Goal: Information Seeking & Learning: Check status

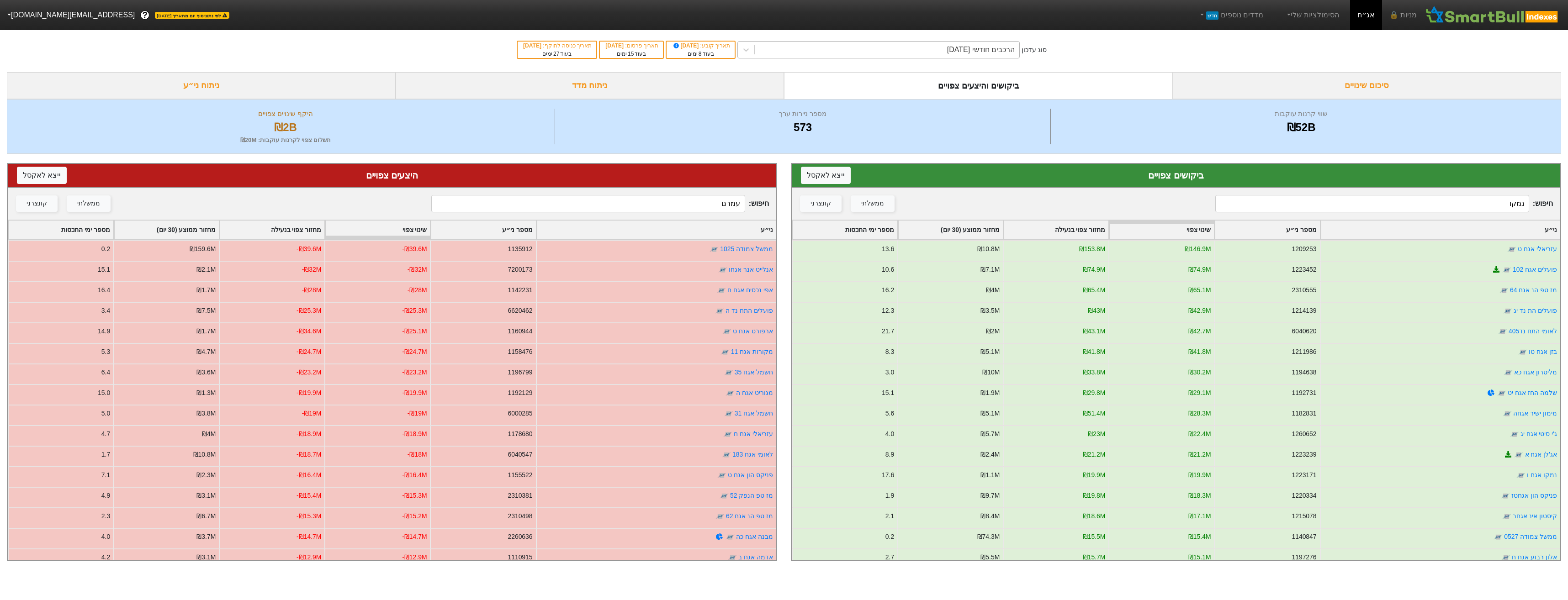
click at [830, 52] on div "הרכבים חודשי [DATE]" at bounding box center [886, 49] width 264 height 16
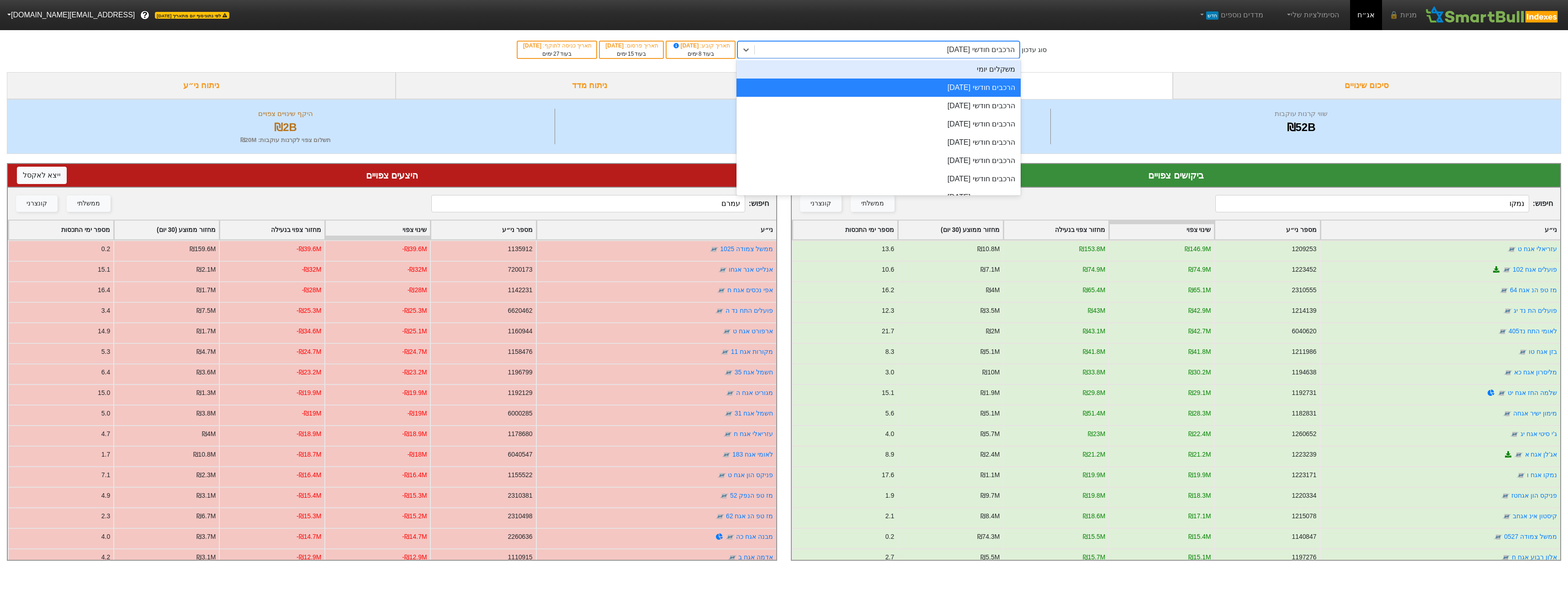
click at [885, 77] on div "משקלים יומי" at bounding box center [878, 69] width 284 height 18
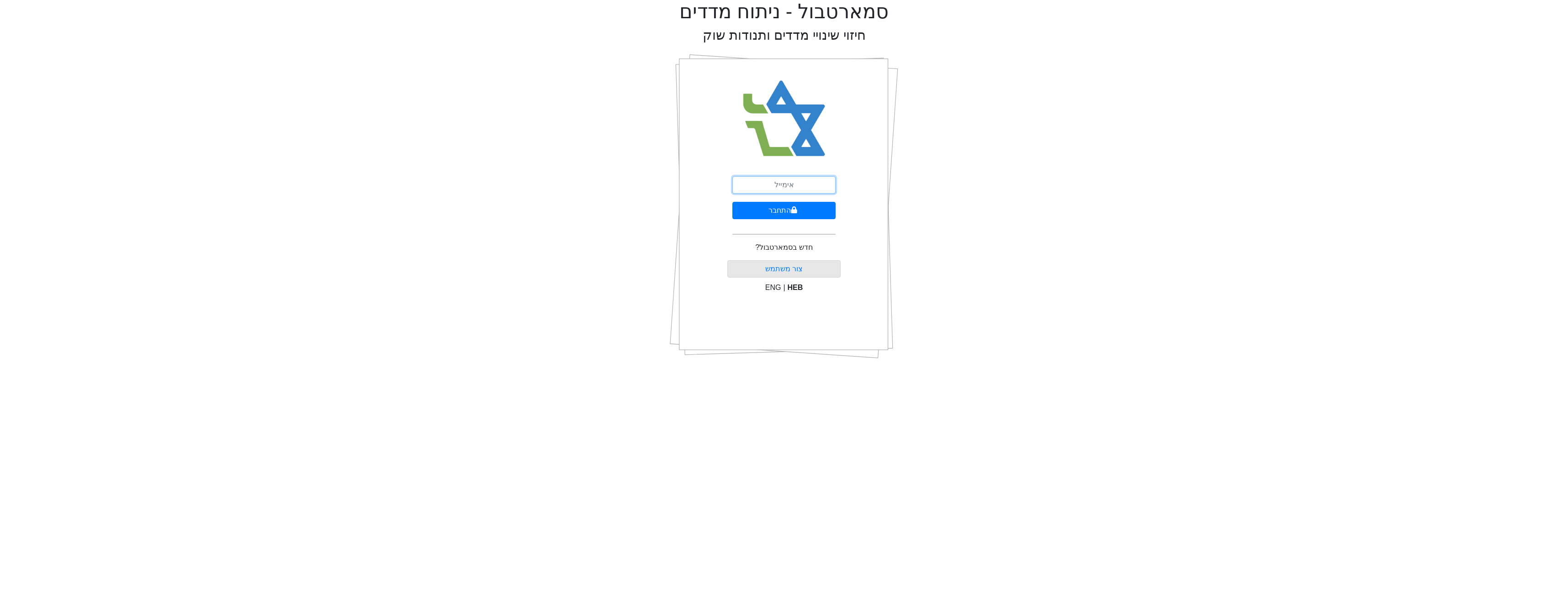
click at [787, 182] on input "email" at bounding box center [784, 185] width 104 height 17
type input "[EMAIL_ADDRESS][DOMAIN_NAME]"
click at [785, 211] on button "התחבר" at bounding box center [784, 211] width 104 height 17
click at [774, 219] on input "text" at bounding box center [784, 227] width 114 height 17
type input "997398"
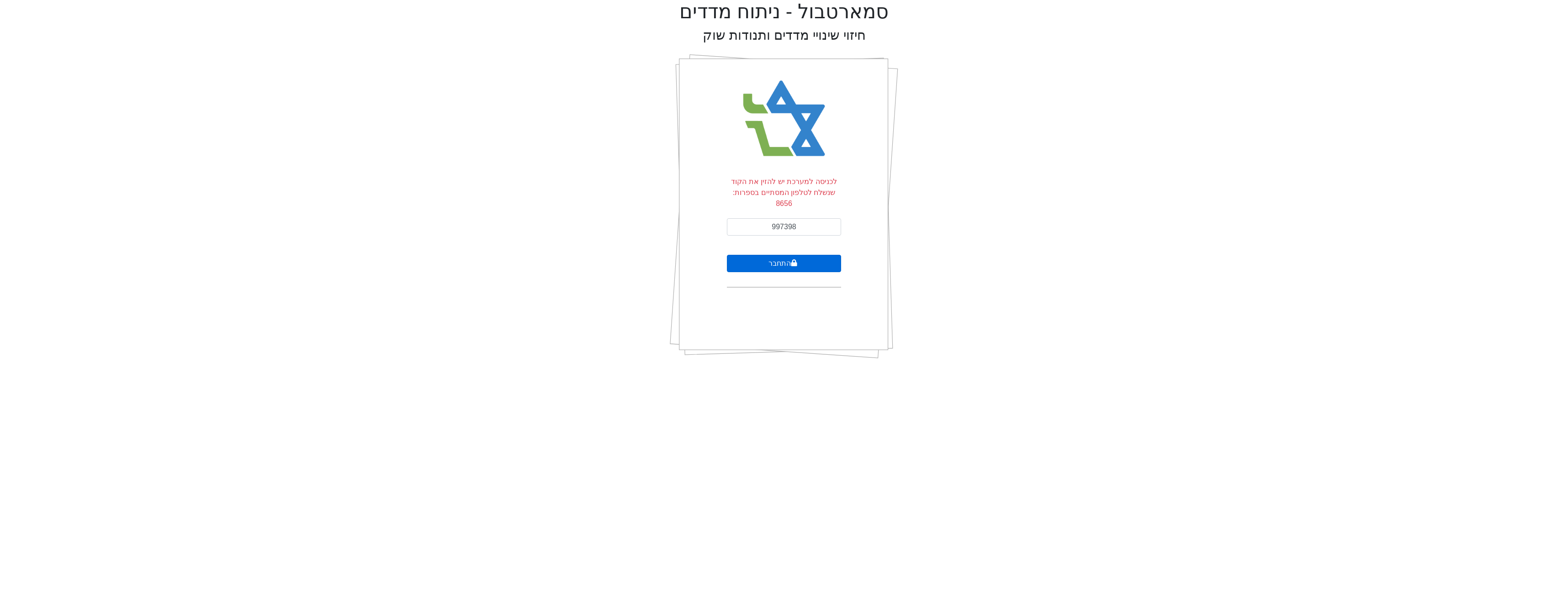
click at [813, 255] on button "התחבר" at bounding box center [784, 263] width 114 height 17
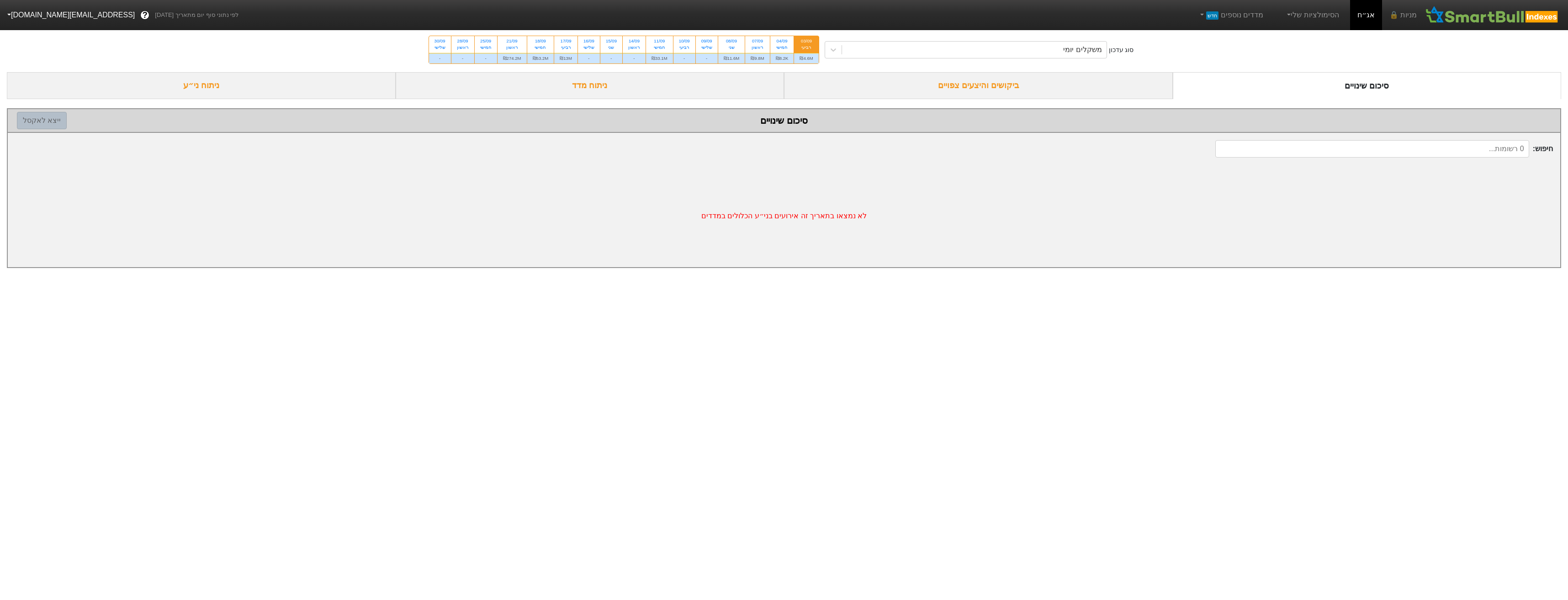
click at [904, 86] on div "ביקושים והיצעים צפויים" at bounding box center [978, 86] width 388 height 27
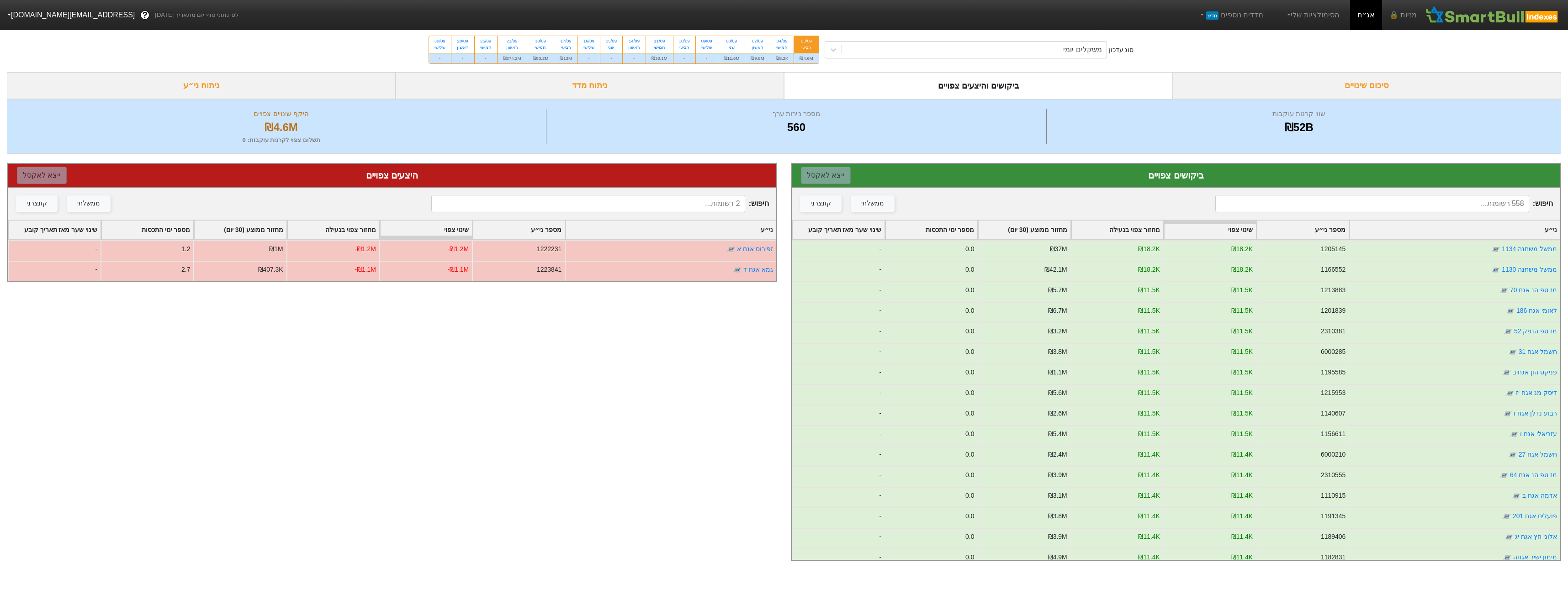
click at [1437, 197] on input at bounding box center [1372, 203] width 314 height 17
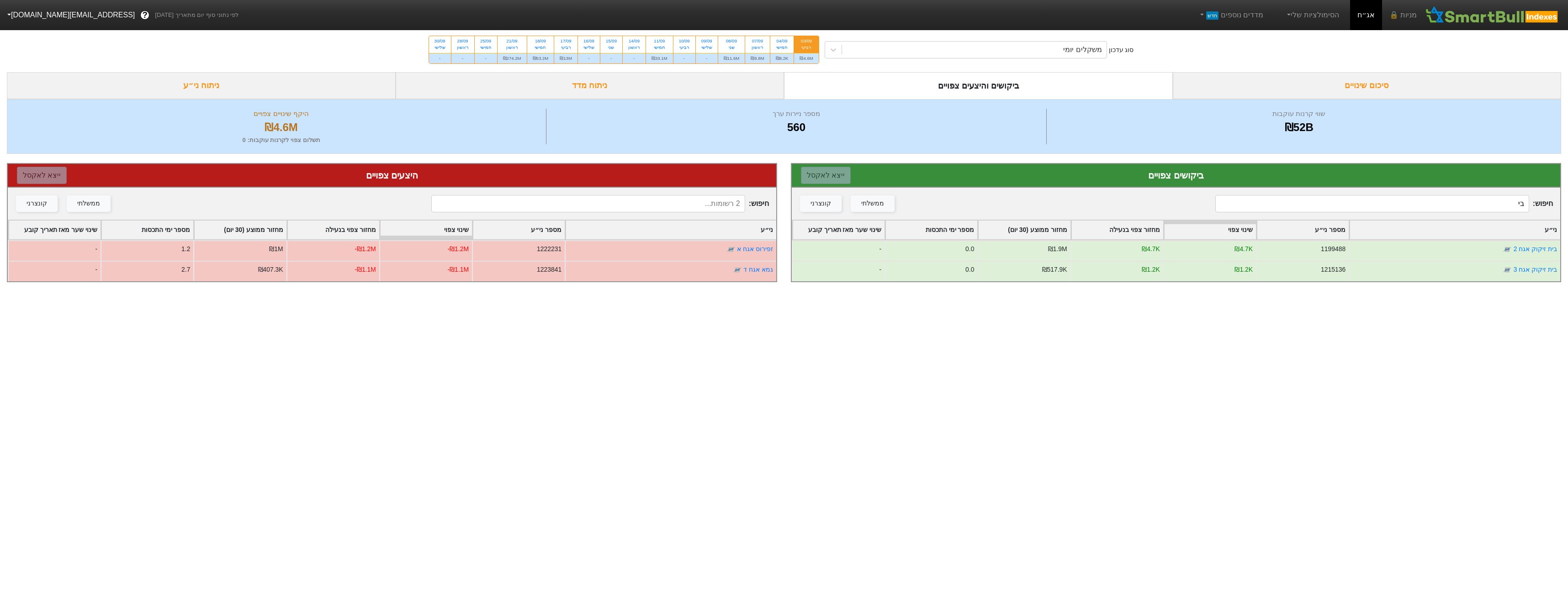
type input "ב"
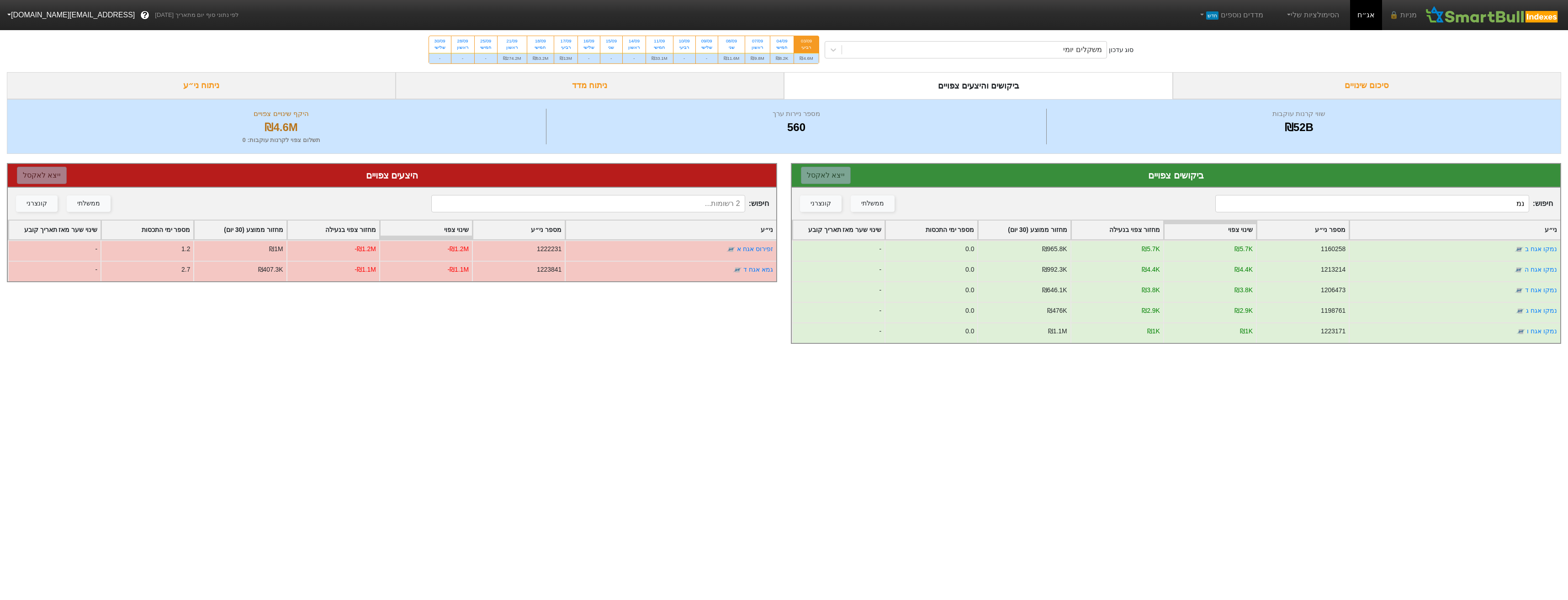
type input "נ"
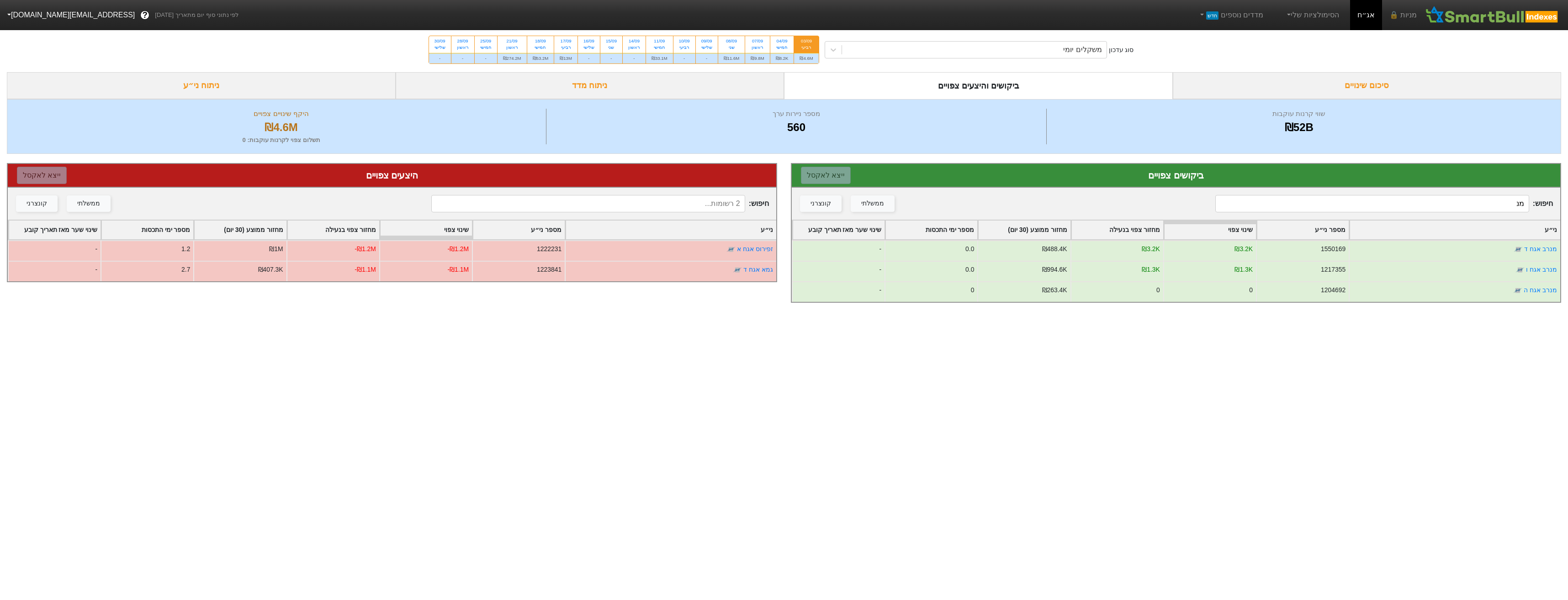
type input "מ"
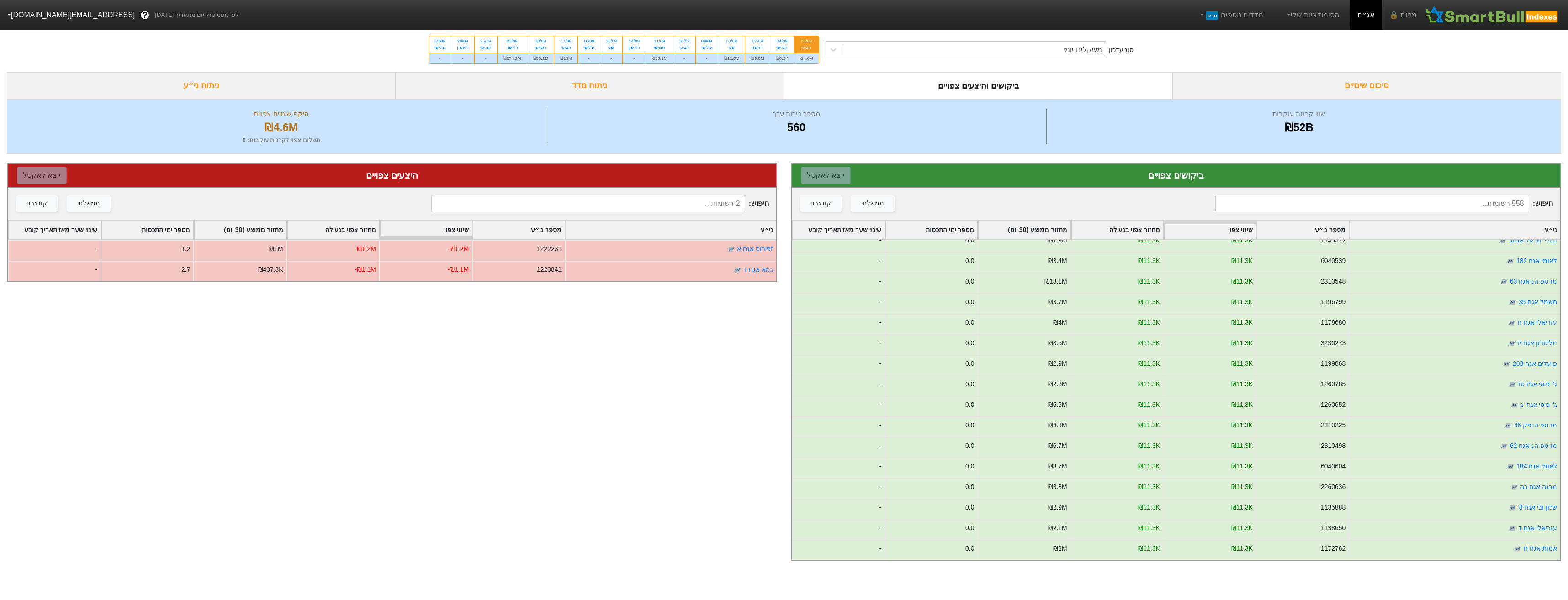
scroll to position [457, 0]
